Goal: Transaction & Acquisition: Purchase product/service

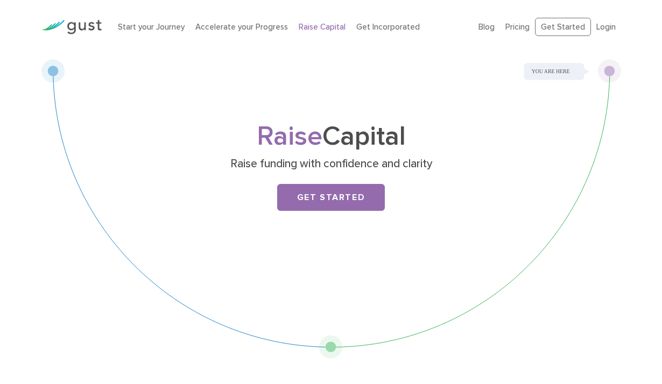
click at [88, 22] on img at bounding box center [71, 27] width 60 height 15
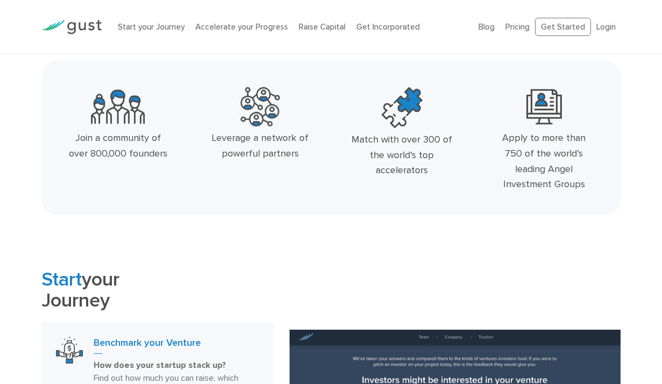
scroll to position [302, 0]
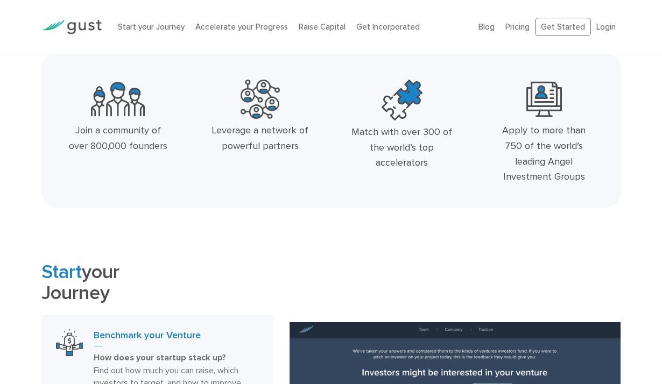
drag, startPoint x: 130, startPoint y: 146, endPoint x: 175, endPoint y: 152, distance: 45.6
click at [175, 152] on div "Join a community of over 800,000 founders" at bounding box center [118, 134] width 142 height 118
drag, startPoint x: 130, startPoint y: 147, endPoint x: 168, endPoint y: 147, distance: 37.7
click at [168, 147] on div "Join a community of over 800,000 founders" at bounding box center [118, 134] width 142 height 118
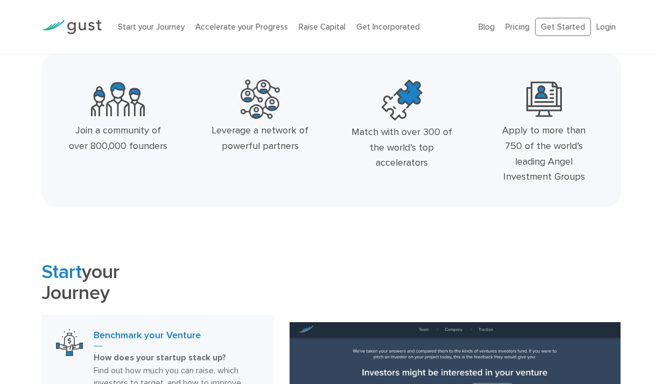
click at [168, 147] on div "Join a community of over 800,000 founders" at bounding box center [118, 138] width 101 height 31
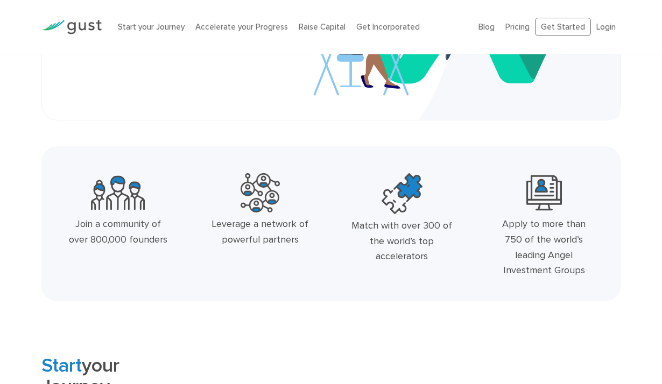
scroll to position [153, 0]
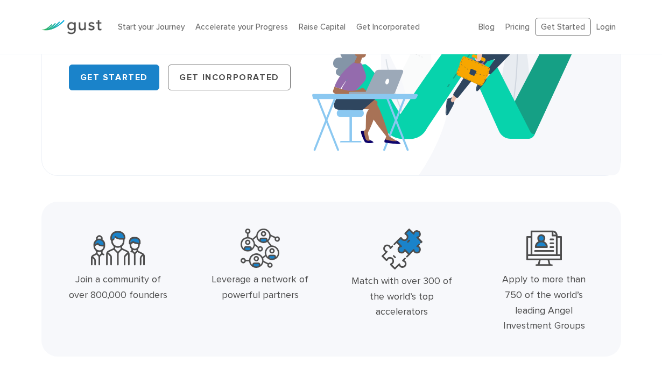
click at [318, 20] on div "Start your Journey Accelerate your Progress Raise Capital Get Incorporated" at bounding box center [290, 27] width 361 height 34
click at [315, 24] on link "Raise Capital" at bounding box center [322, 27] width 47 height 10
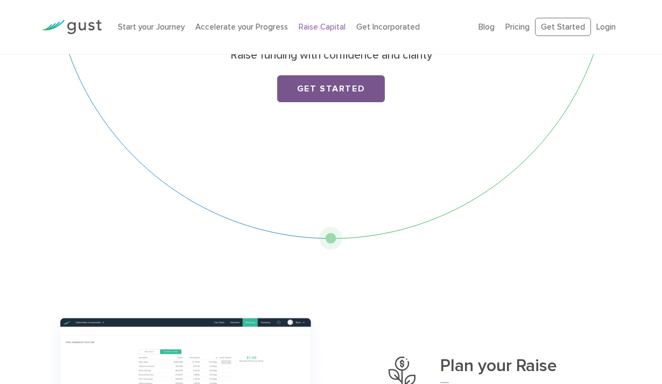
scroll to position [85, 0]
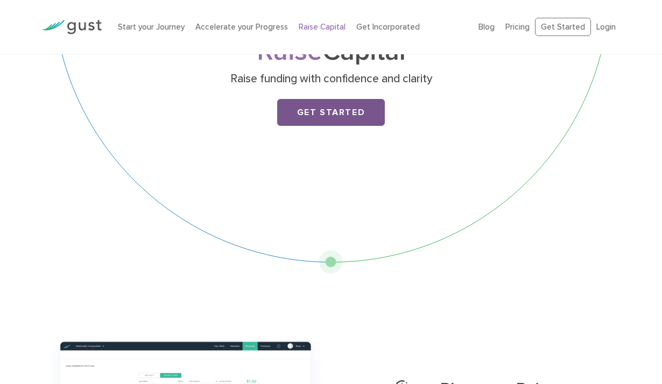
click at [331, 110] on link "Get Started" at bounding box center [331, 112] width 108 height 27
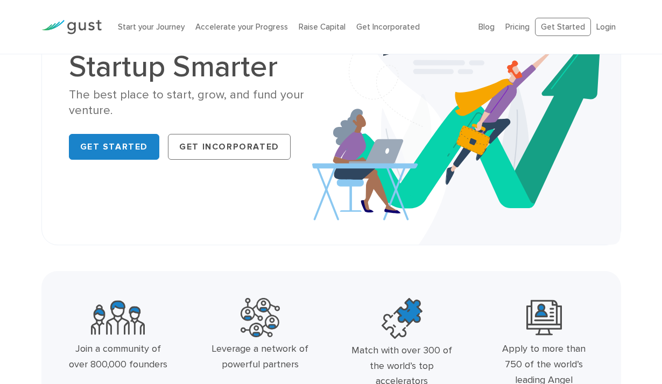
scroll to position [81, 0]
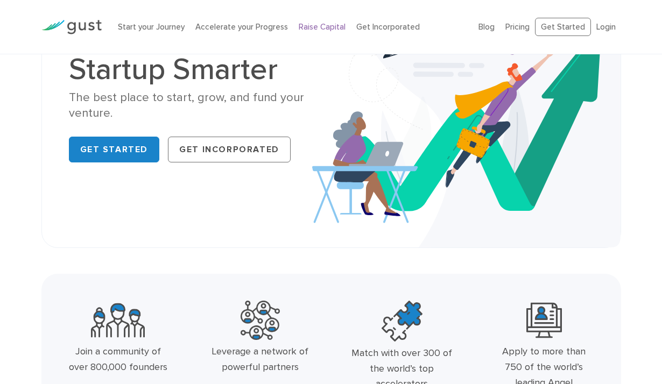
click at [321, 29] on link "Raise Capital" at bounding box center [322, 27] width 47 height 10
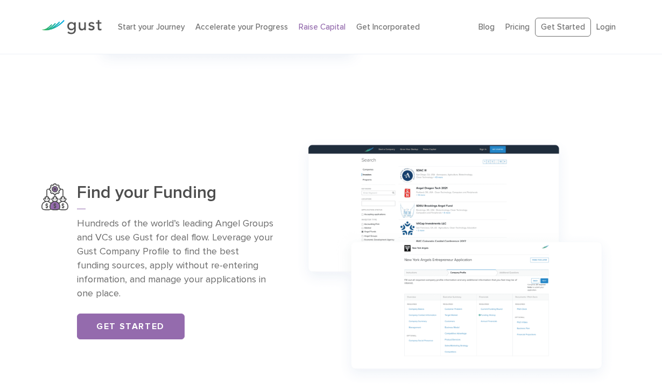
scroll to position [605, 0]
